Goal: Go to known website: Access a specific website the user already knows

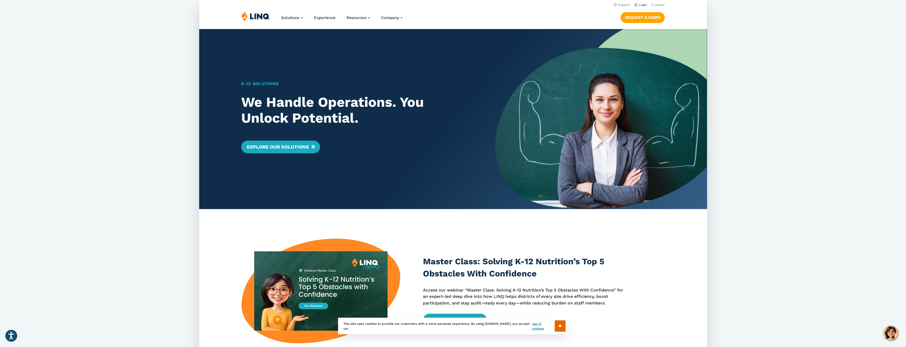
click at [645, 3] on link "Login" at bounding box center [640, 4] width 12 height 3
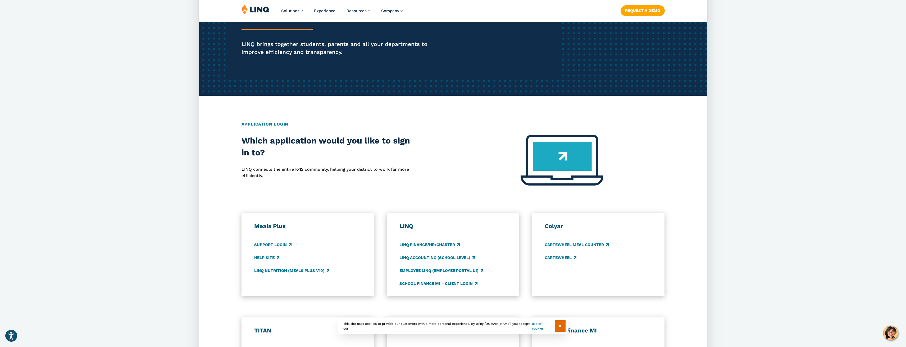
scroll to position [212, 0]
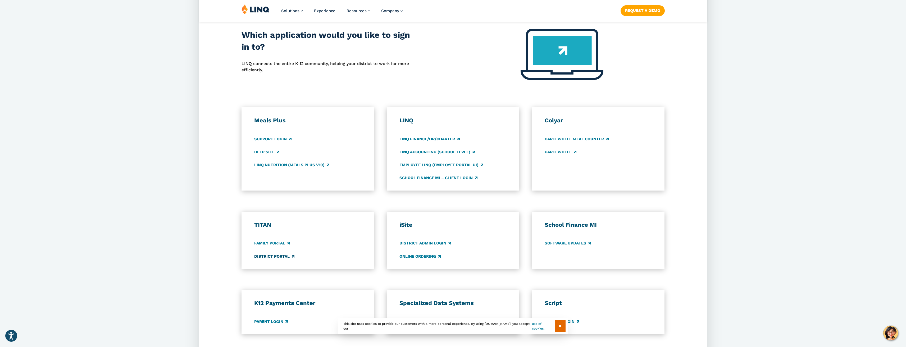
click at [266, 257] on link "District Portal" at bounding box center [274, 257] width 40 height 6
